Goal: Task Accomplishment & Management: Manage account settings

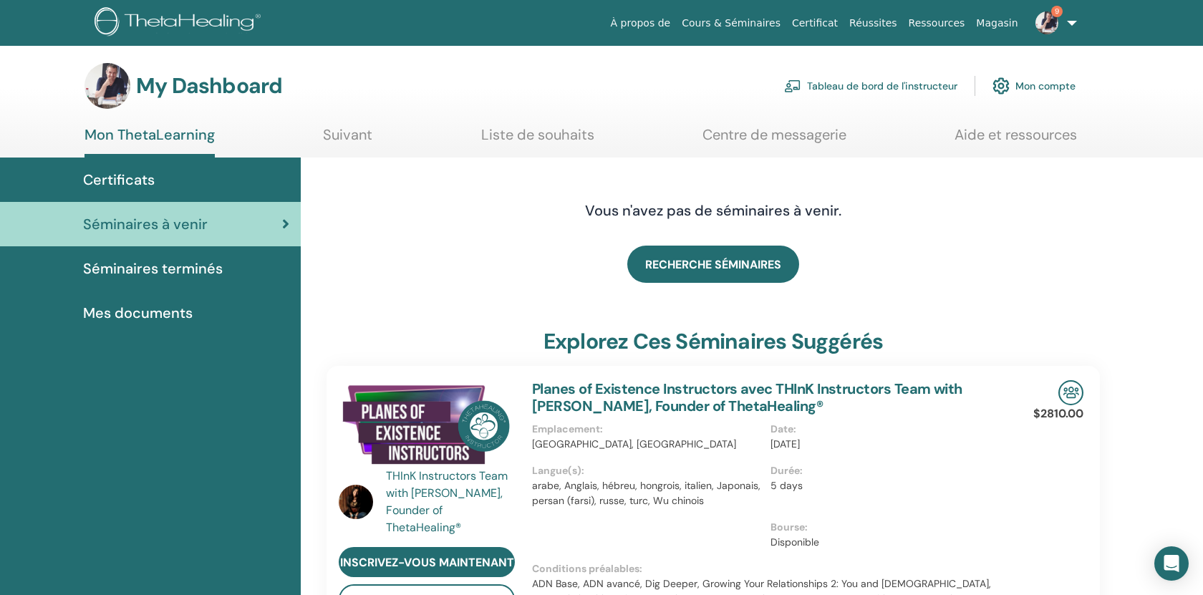
click at [829, 85] on link "Tableau de bord de l'instructeur" at bounding box center [870, 86] width 173 height 32
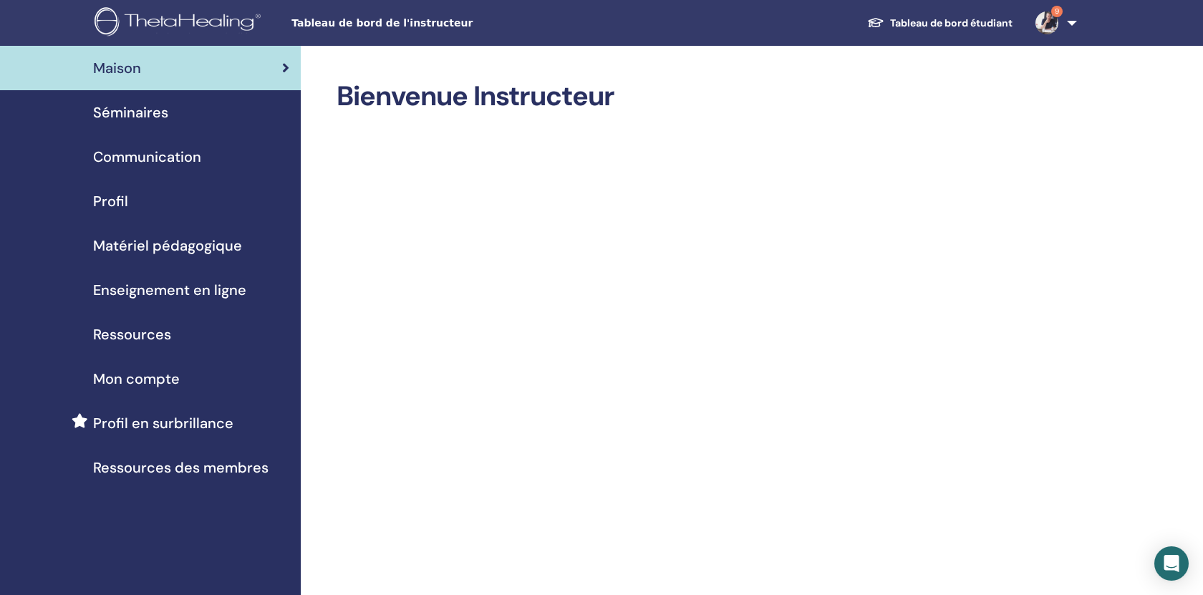
click at [142, 115] on span "Séminaires" at bounding box center [130, 112] width 75 height 21
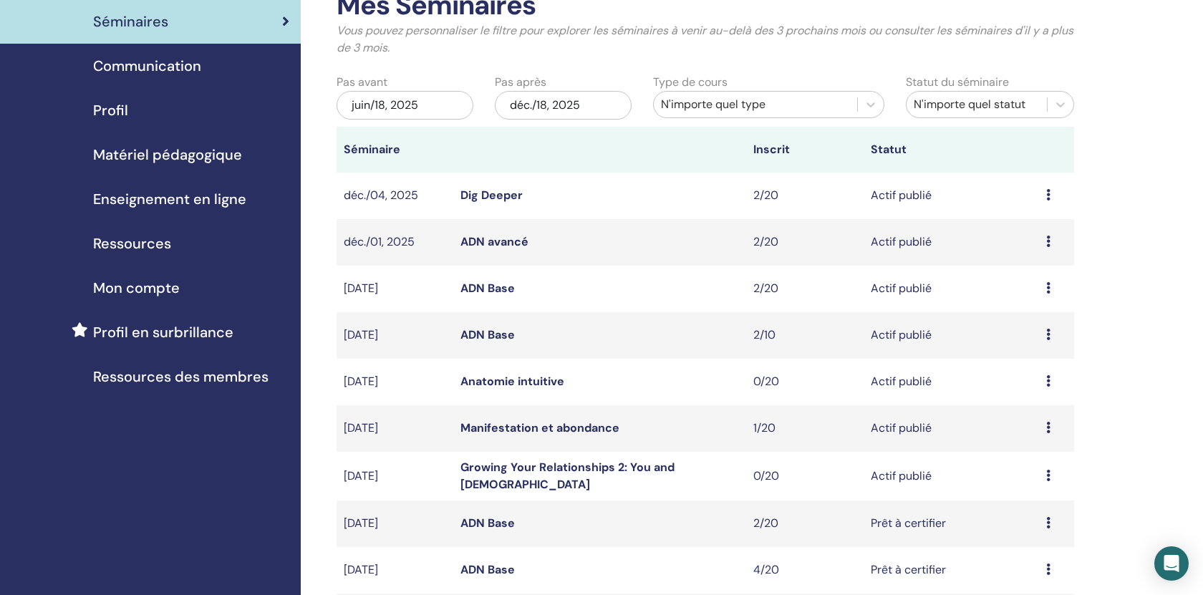
scroll to position [92, 0]
click at [546, 378] on link "Anatomie intuitive" at bounding box center [512, 380] width 104 height 15
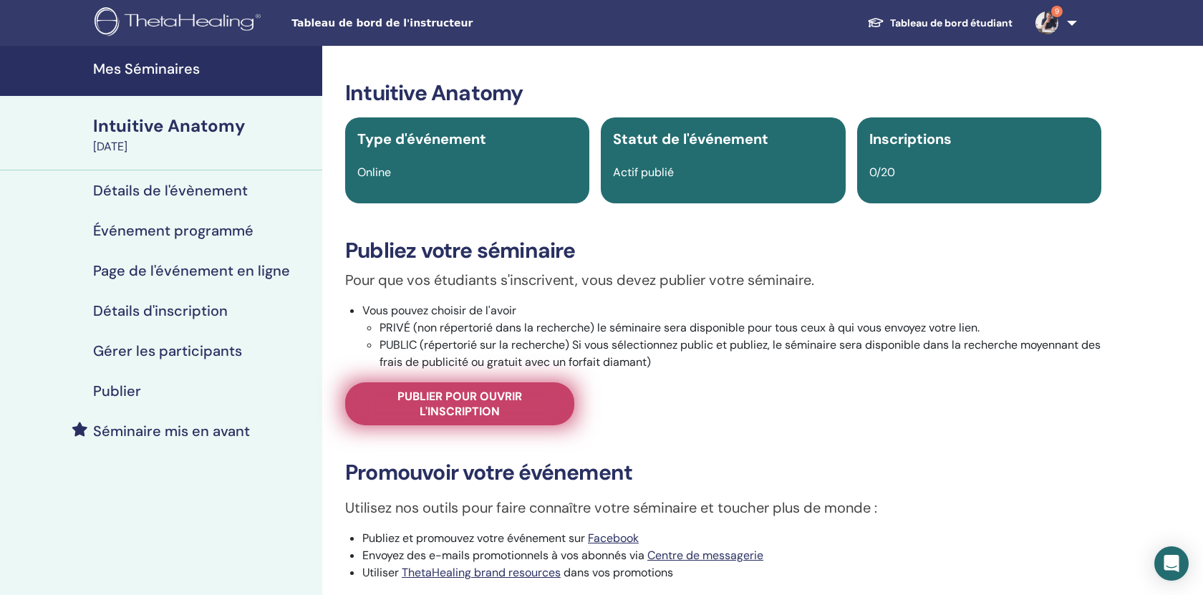
click at [517, 392] on span "Publier pour ouvrir l'inscription" at bounding box center [459, 404] width 193 height 30
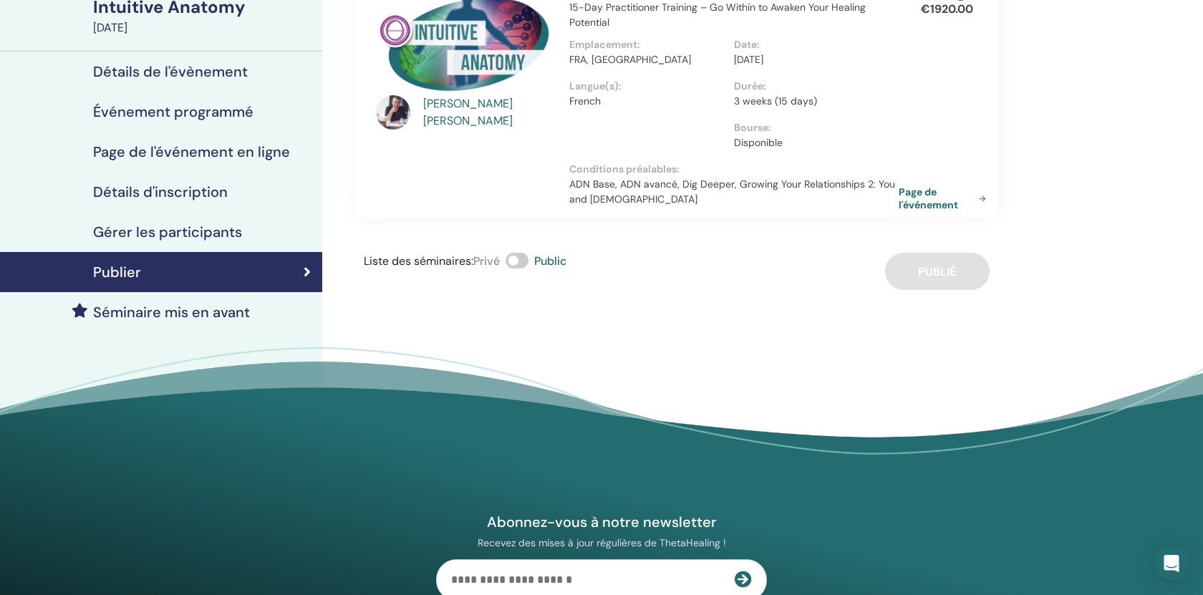
scroll to position [125, 0]
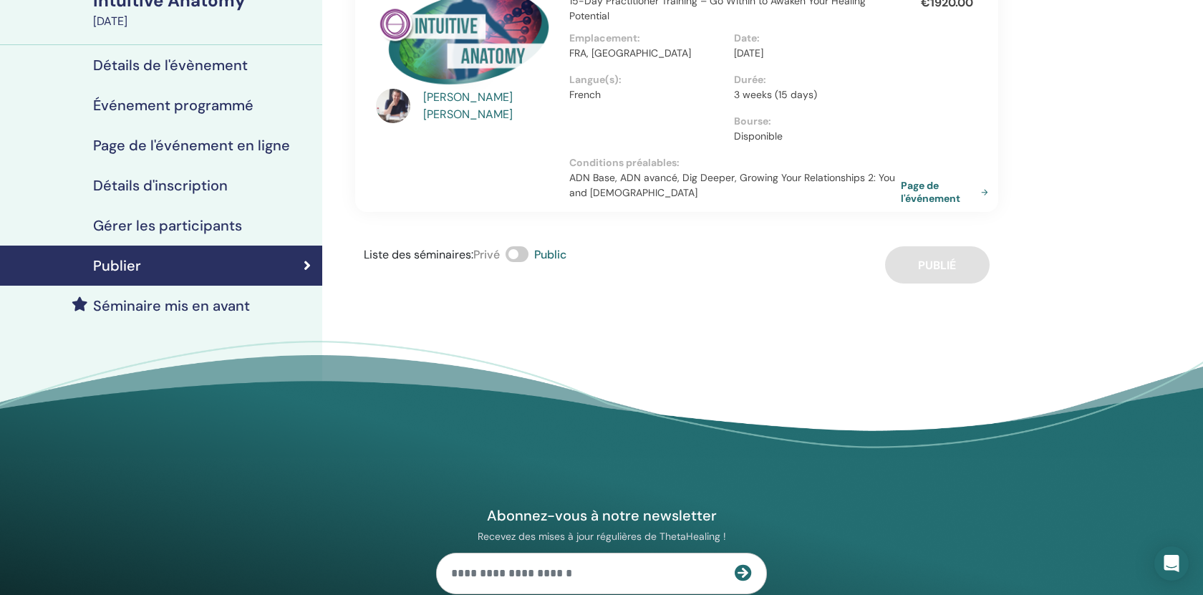
click at [908, 205] on link "Page de l'événement" at bounding box center [947, 192] width 93 height 26
